Goal: Information Seeking & Learning: Learn about a topic

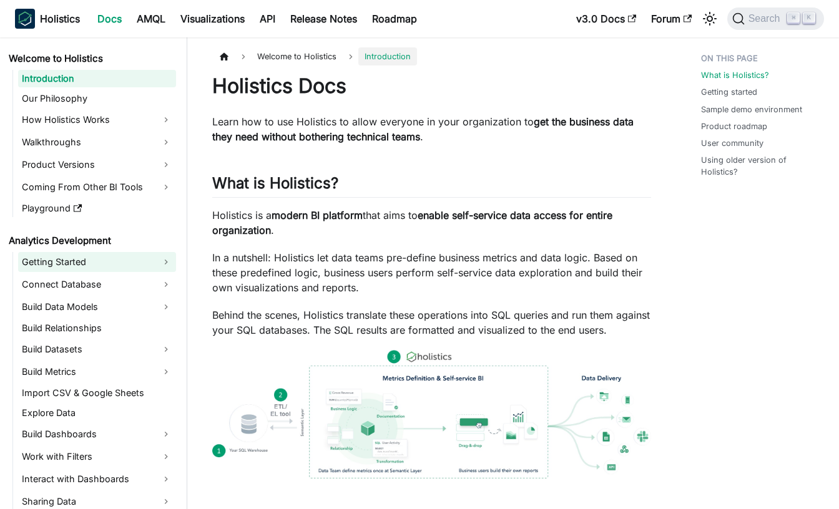
click at [171, 265] on link "Getting Started" at bounding box center [97, 262] width 158 height 20
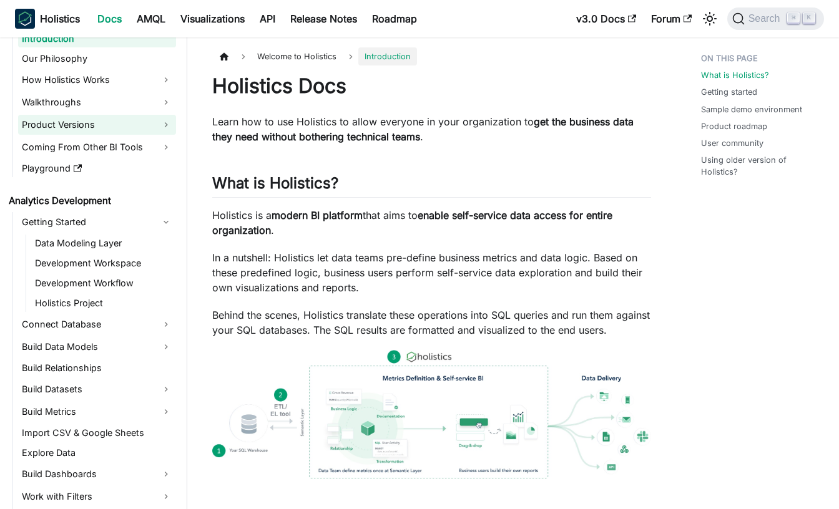
scroll to position [74, 0]
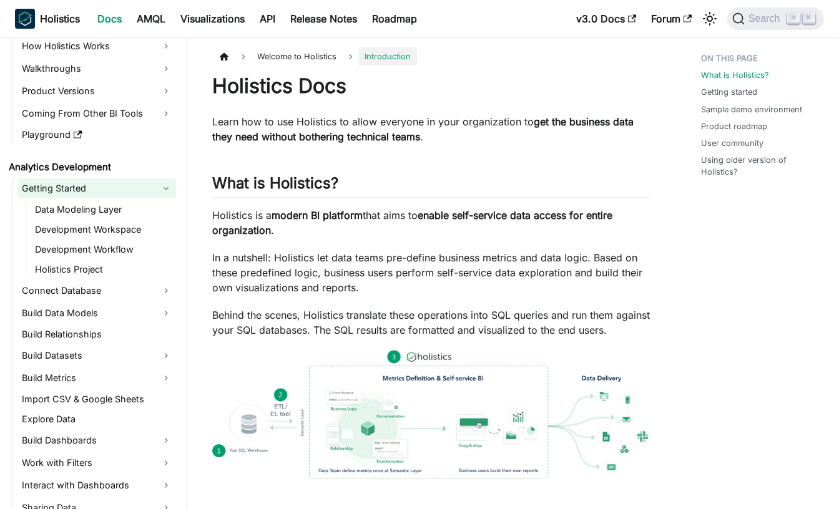
click at [174, 187] on link "Getting Started" at bounding box center [97, 189] width 158 height 20
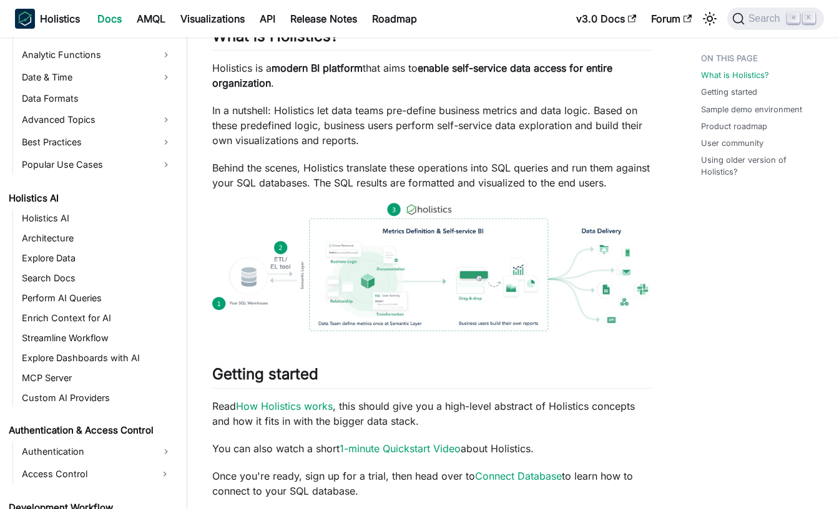
scroll to position [155, 0]
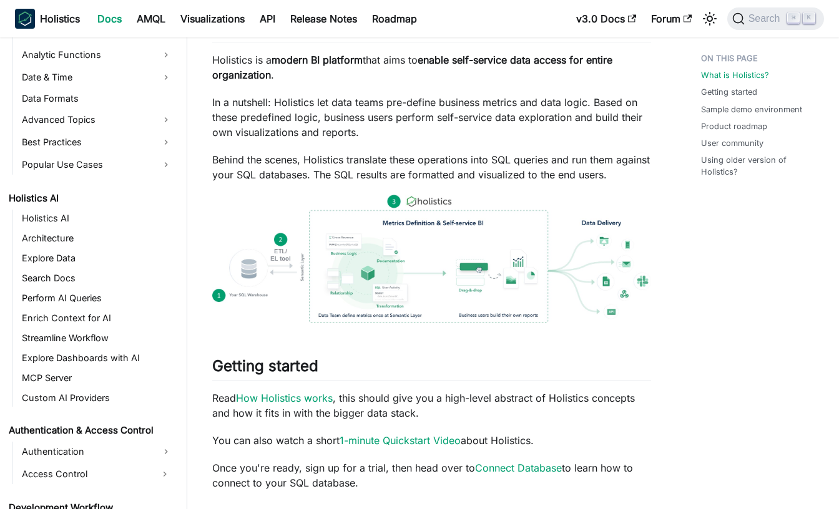
click at [305, 174] on p "Behind the scenes, Holistics translate these operations into SQL queries and ru…" at bounding box center [431, 167] width 439 height 30
click at [282, 160] on p "Behind the scenes, Holistics translate these operations into SQL queries and ru…" at bounding box center [431, 167] width 439 height 30
click at [317, 159] on p "Behind the scenes, Holistics translate these operations into SQL queries and ru…" at bounding box center [431, 167] width 439 height 30
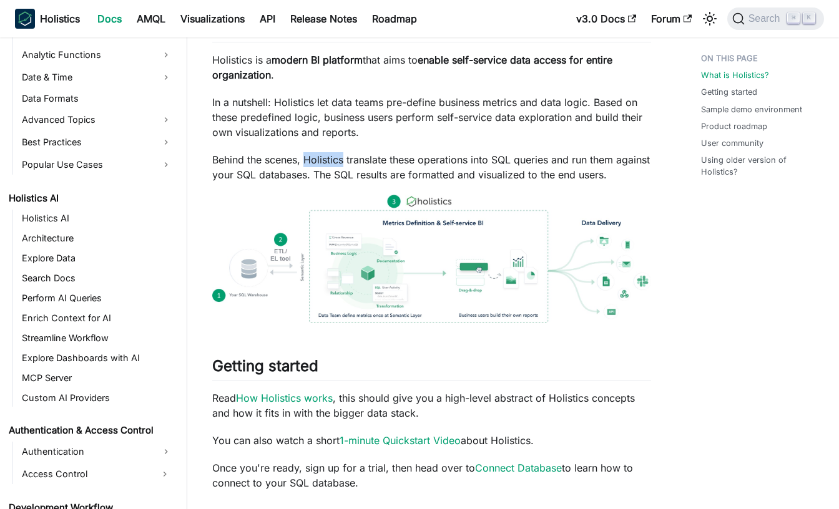
click at [405, 157] on p "Behind the scenes, Holistics translate these operations into SQL queries and ru…" at bounding box center [431, 167] width 439 height 30
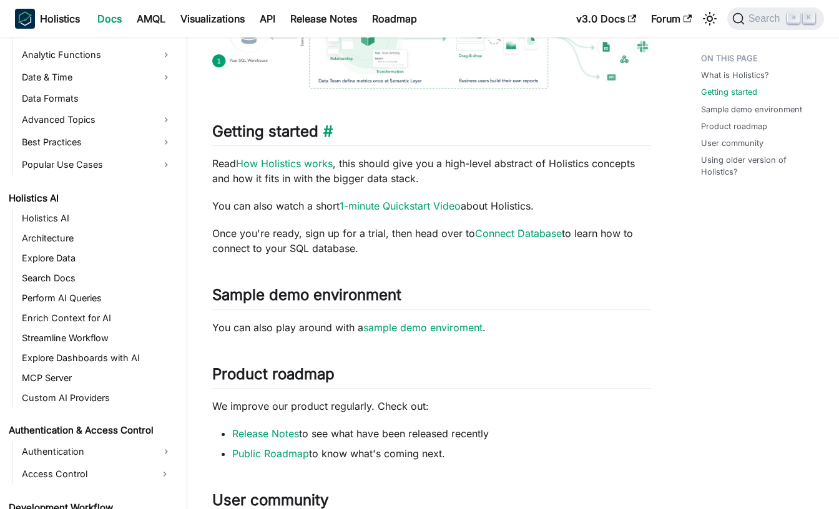
scroll to position [392, 0]
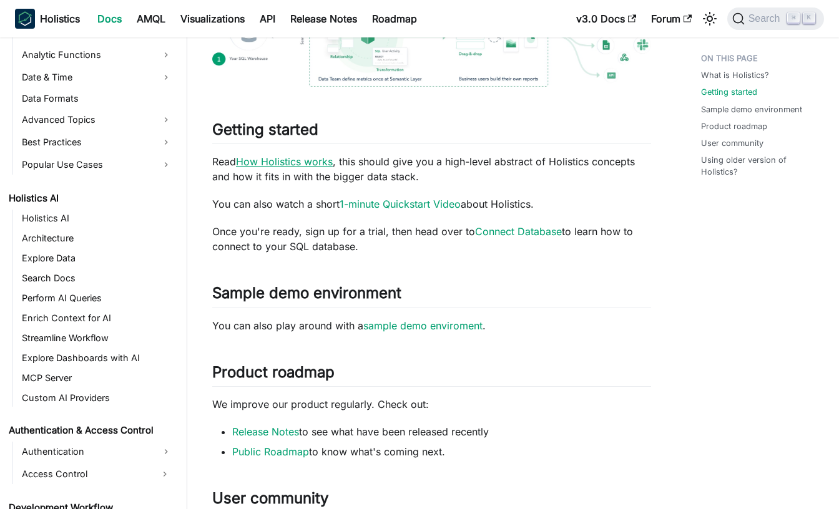
click at [310, 164] on link "How Holistics works" at bounding box center [284, 161] width 97 height 12
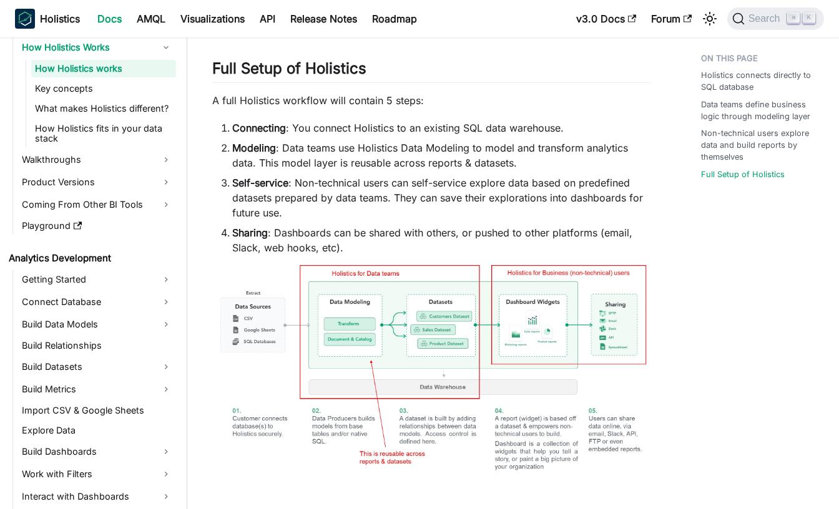
scroll to position [901, 0]
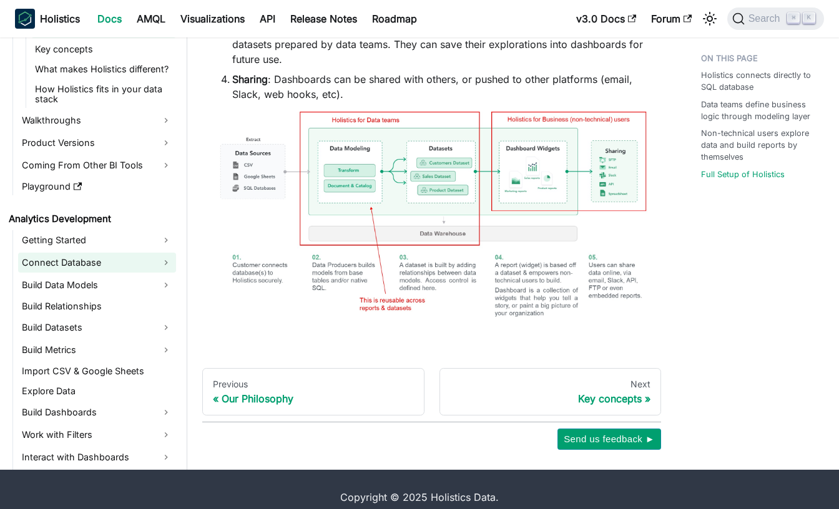
click at [169, 253] on link "Connect Database" at bounding box center [97, 263] width 158 height 20
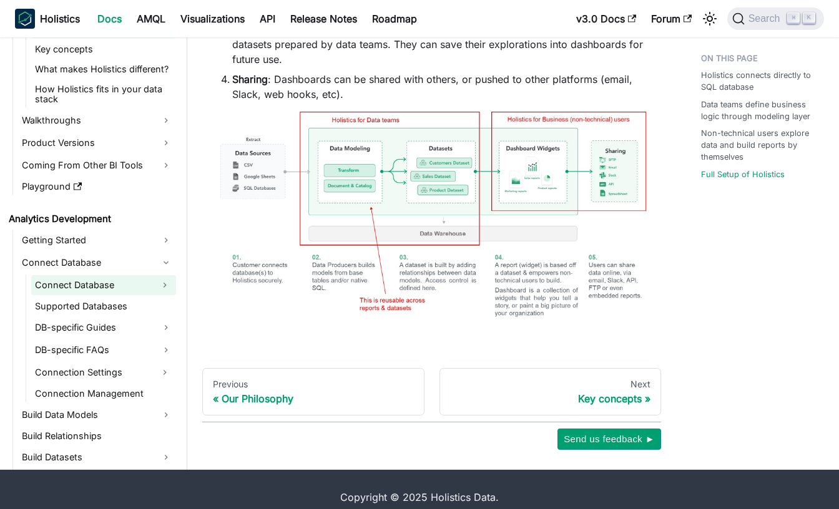
click at [172, 275] on button "Expand sidebar category 'Connect Database'" at bounding box center [165, 285] width 22 height 20
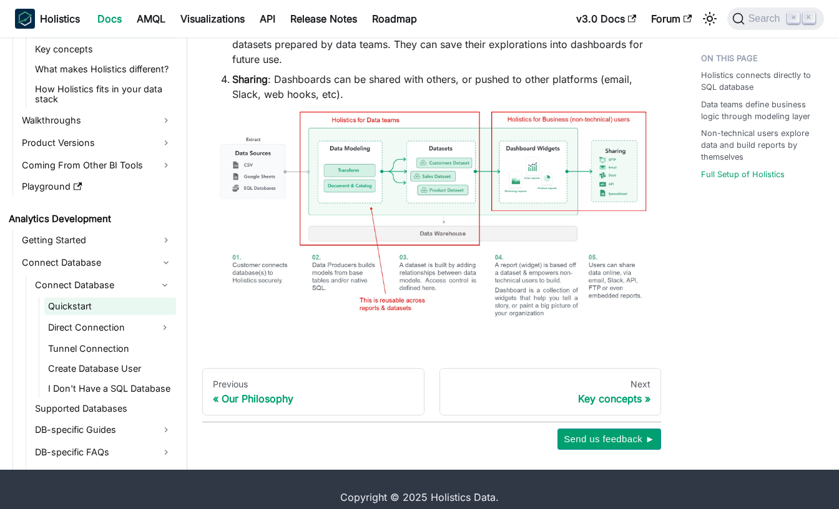
click at [143, 298] on link "Quickstart" at bounding box center [110, 306] width 132 height 17
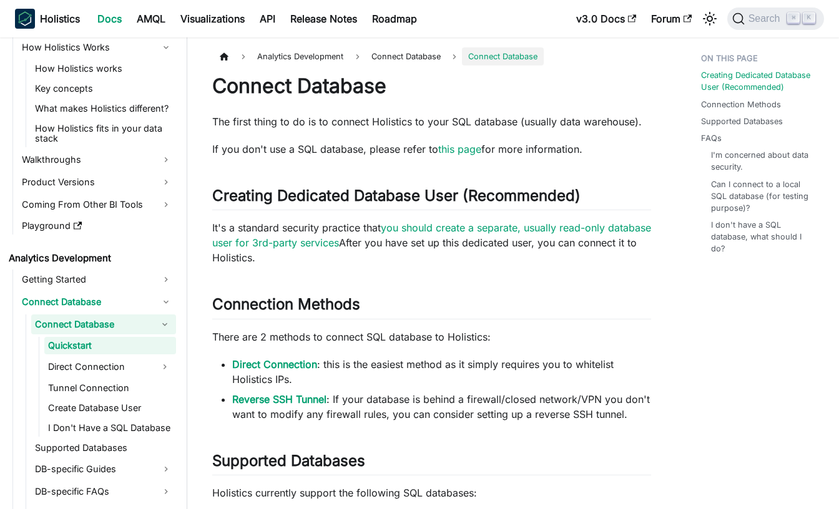
click at [426, 114] on p "The first thing to do is to connect Holistics to your SQL database (usually dat…" at bounding box center [431, 121] width 439 height 15
click at [562, 117] on p "The first thing to do is to connect Holistics to your SQL database (usually dat…" at bounding box center [431, 121] width 439 height 15
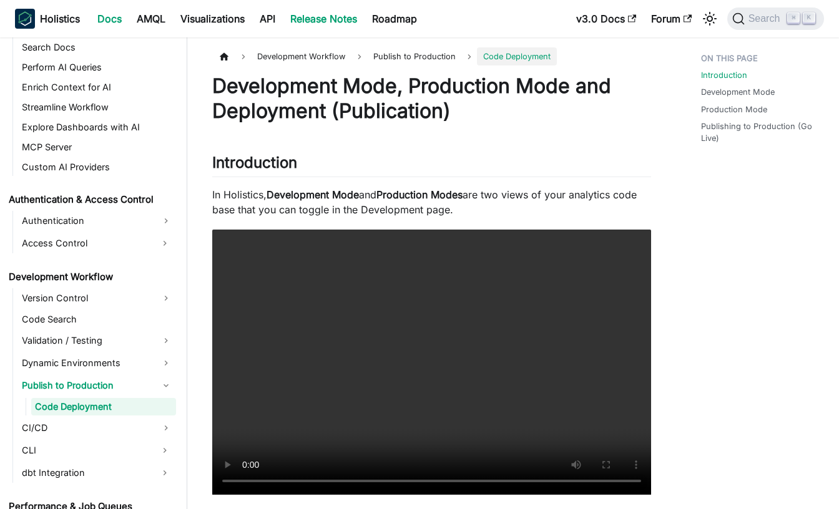
scroll to position [723, 0]
click at [66, 22] on b "Holistics" at bounding box center [60, 18] width 40 height 15
